Goal: Communication & Community: Answer question/provide support

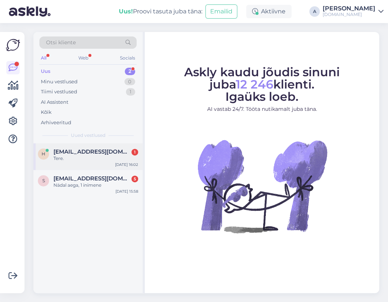
click at [80, 151] on span "[EMAIL_ADDRESS][DOMAIN_NAME]" at bounding box center [92, 151] width 77 height 7
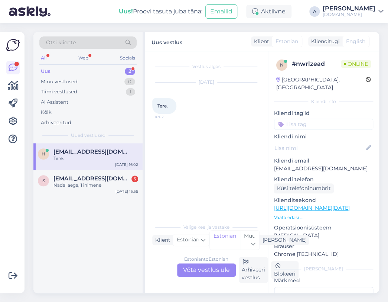
click at [203, 271] on div "Estonian to Estonian Võta vestlus üle" at bounding box center [206, 269] width 59 height 13
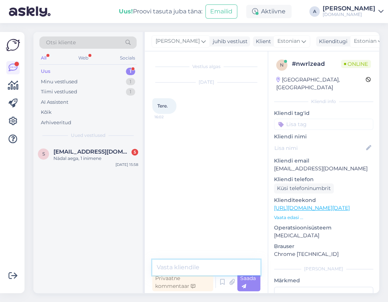
click at [194, 269] on textarea at bounding box center [206, 267] width 108 height 16
type textarea "Tere"
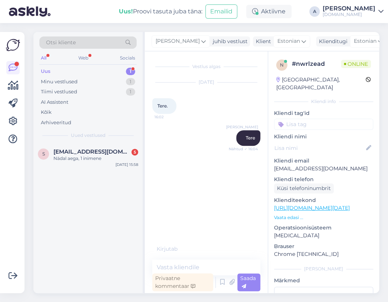
click at [130, 171] on div "s [EMAIL_ADDRESS][DOMAIN_NAME] 5 Nädal aega, 1 inimene [DATE] 15:58" at bounding box center [87, 218] width 109 height 150
click at [119, 155] on div "Nädal aega, 1 inimene" at bounding box center [96, 158] width 85 height 7
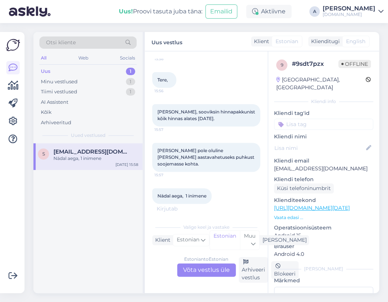
click at [205, 269] on div "Estonian to Estonian Võta vestlus üle" at bounding box center [206, 269] width 59 height 13
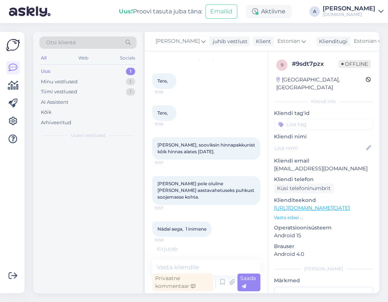
scroll to position [18, 0]
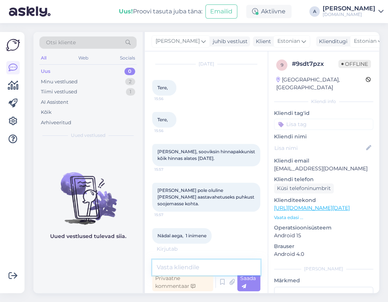
click at [204, 267] on textarea at bounding box center [206, 267] width 108 height 16
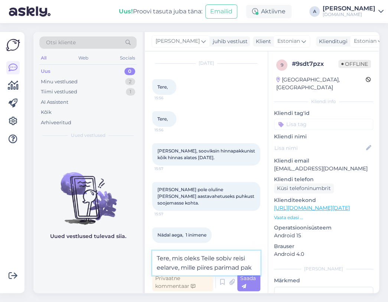
scroll to position [29, 0]
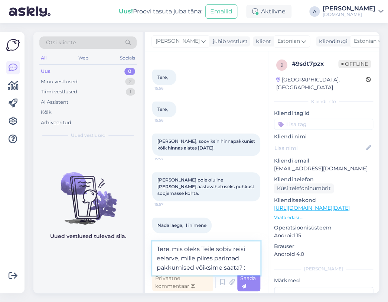
type textarea "Tere, mis oleks Teile sobiv reisi eelarve, mille piires parimad pakkumised võik…"
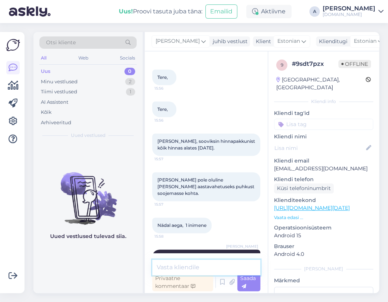
scroll to position [56, 0]
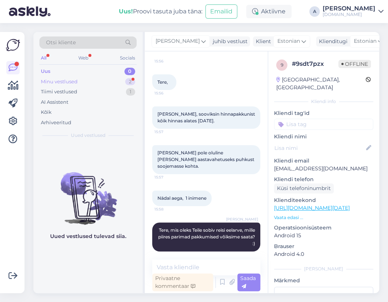
click at [125, 83] on div "Minu vestlused 2" at bounding box center [87, 82] width 97 height 10
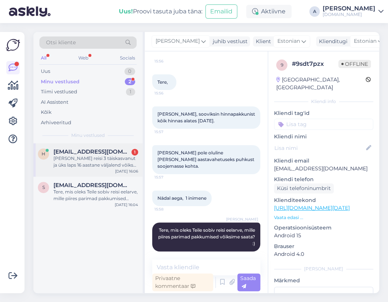
click at [124, 162] on div "[PERSON_NAME] reisi 3 täiskasvanut ja üks laps 16 aastane väljalend võiks olla …" at bounding box center [96, 161] width 85 height 13
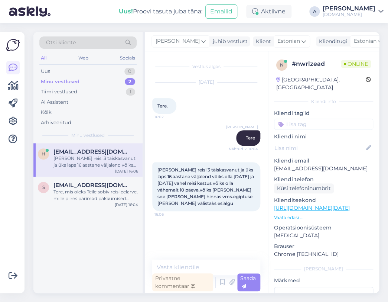
scroll to position [0, 0]
click at [184, 262] on textarea at bounding box center [206, 267] width 108 height 16
type textarea "e"
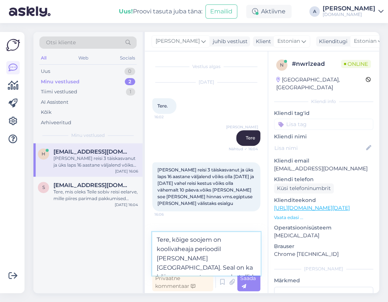
type textarea "Tere, kõige soojem on koolivaheaja perioodil [PERSON_NAME] [GEOGRAPHIC_DATA]. S…"
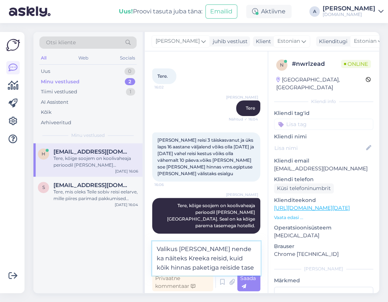
scroll to position [39, 0]
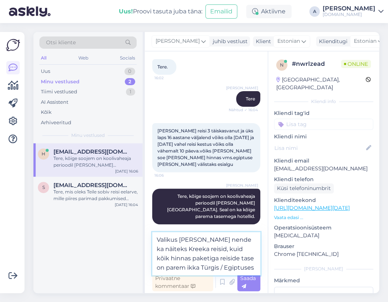
type textarea "Valikus [PERSON_NAME] nende ka näiteks Kreeka reisid, kuid kõik hinnas paketiga…"
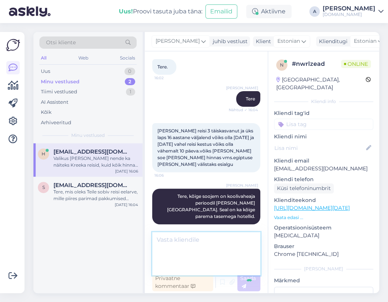
scroll to position [64, 0]
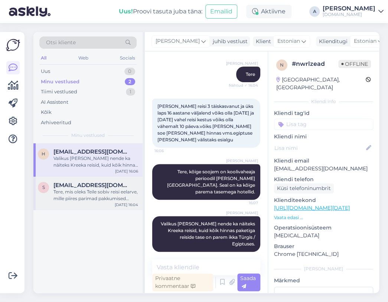
click at [112, 189] on div "Tere, mis oleks Teile sobiv reisi eelarve, mille piires parimad pakkumised võik…" at bounding box center [96, 194] width 85 height 13
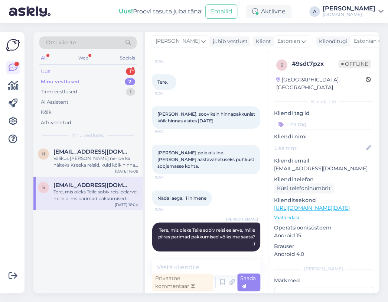
click at [117, 71] on div "Uus 1" at bounding box center [87, 71] width 97 height 10
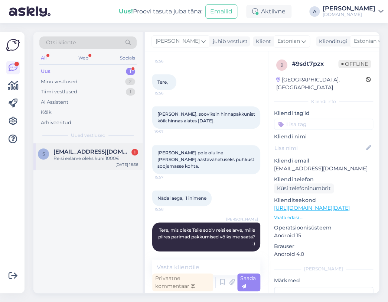
click at [96, 159] on div "Reisi eelarve oleks kuni 1000€" at bounding box center [96, 158] width 85 height 7
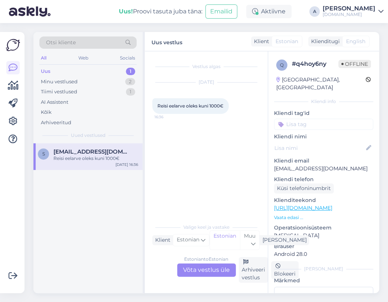
click at [222, 271] on div "Estonian to Estonian Võta vestlus üle" at bounding box center [206, 269] width 59 height 13
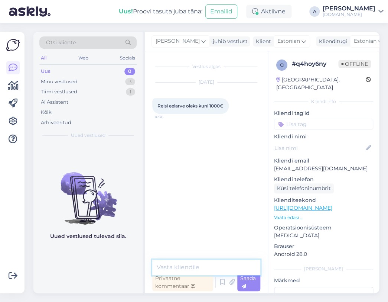
click at [214, 260] on textarea at bounding box center [206, 267] width 108 height 16
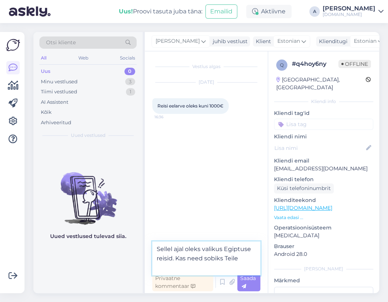
type textarea "Sellel ajal oleks valikus Egiptuse reisid. Kas need sobiks Teile?"
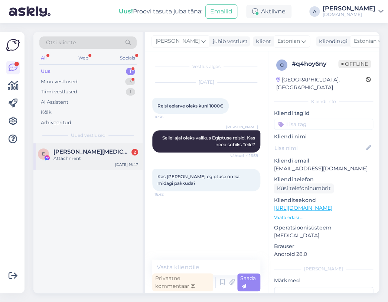
click at [99, 157] on div "Attachment" at bounding box center [96, 158] width 85 height 7
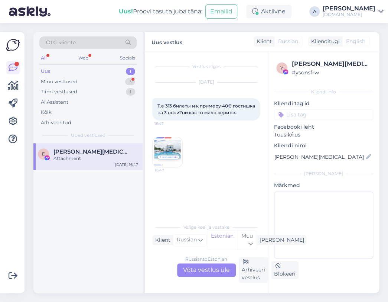
click at [210, 266] on div "Russian to Estonian Võta vestlus üle" at bounding box center [206, 269] width 59 height 13
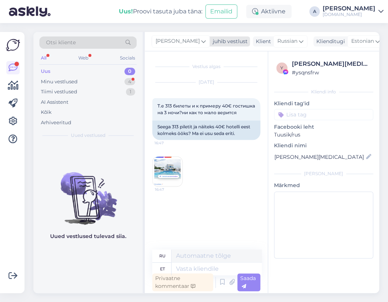
click at [173, 42] on div "[PERSON_NAME]" at bounding box center [181, 41] width 58 height 12
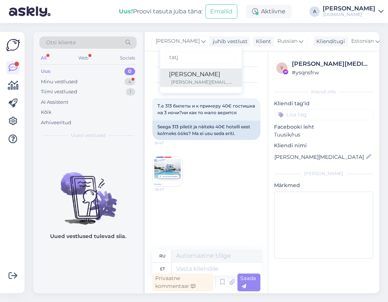
type input "tatj"
click at [178, 75] on div "[PERSON_NAME]" at bounding box center [201, 74] width 64 height 9
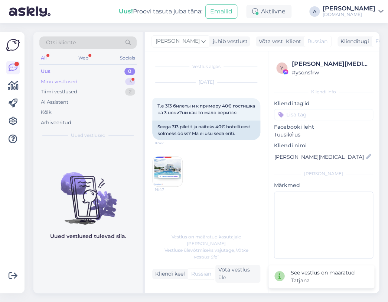
click at [106, 81] on div "Minu vestlused 3" at bounding box center [87, 82] width 97 height 10
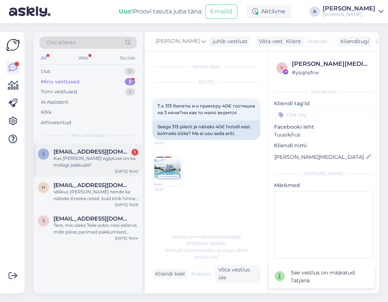
click at [97, 152] on span "[EMAIL_ADDRESS][DOMAIN_NAME]" at bounding box center [92, 151] width 77 height 7
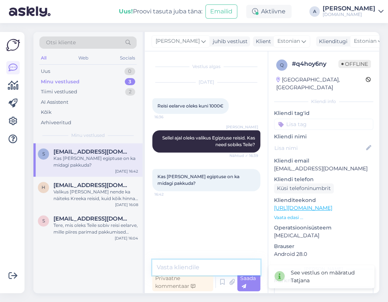
drag, startPoint x: 195, startPoint y: 268, endPoint x: 195, endPoint y: 262, distance: 6.0
click at [195, 267] on textarea at bounding box center [206, 267] width 108 height 16
type textarea "T"
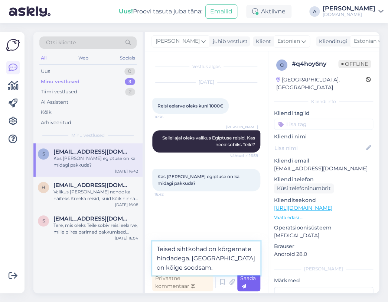
type textarea "Teised sihtkohad on kõrgemate hindadega. [GEOGRAPHIC_DATA] on kõige soodsam."
click at [248, 282] on div "Saada" at bounding box center [248, 282] width 23 height 18
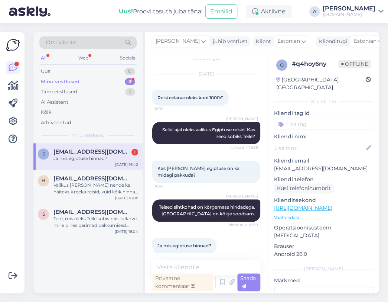
scroll to position [17, 0]
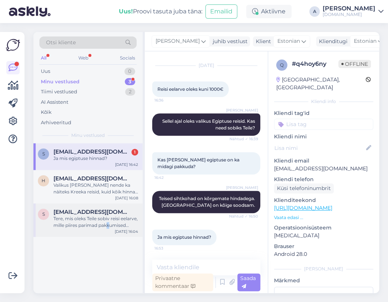
click at [108, 223] on div "Tere, mis oleks Teile sobiv reisi eelarve, mille piires parimad pakkumised võik…" at bounding box center [96, 221] width 85 height 13
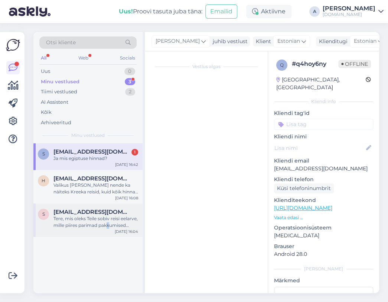
scroll to position [56, 0]
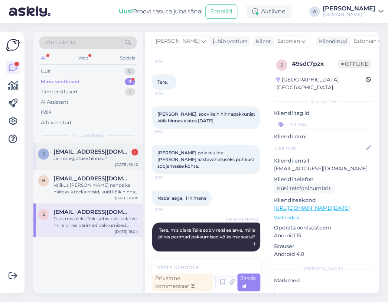
click at [108, 152] on span "[EMAIL_ADDRESS][DOMAIN_NAME]" at bounding box center [92, 151] width 77 height 7
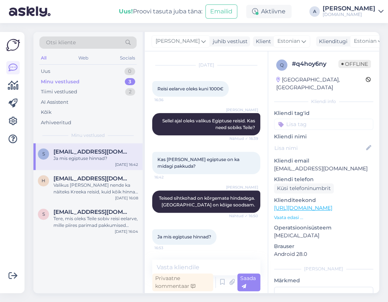
scroll to position [17, 0]
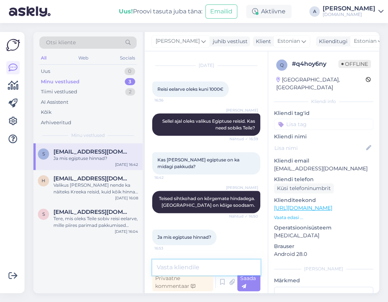
click at [185, 268] on textarea at bounding box center [206, 267] width 108 height 16
click at [110, 80] on div "Minu vestlused 3" at bounding box center [87, 82] width 97 height 10
click at [105, 155] on div "Ja mis egiptuse hinnad?" at bounding box center [96, 158] width 85 height 7
click at [182, 264] on textarea at bounding box center [206, 267] width 108 height 16
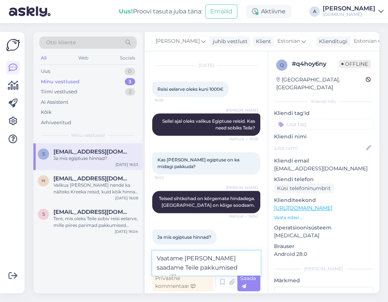
type textarea "Vaatame [PERSON_NAME] saadame Teile pakkumised emailile."
